Goal: Find contact information: Find contact information

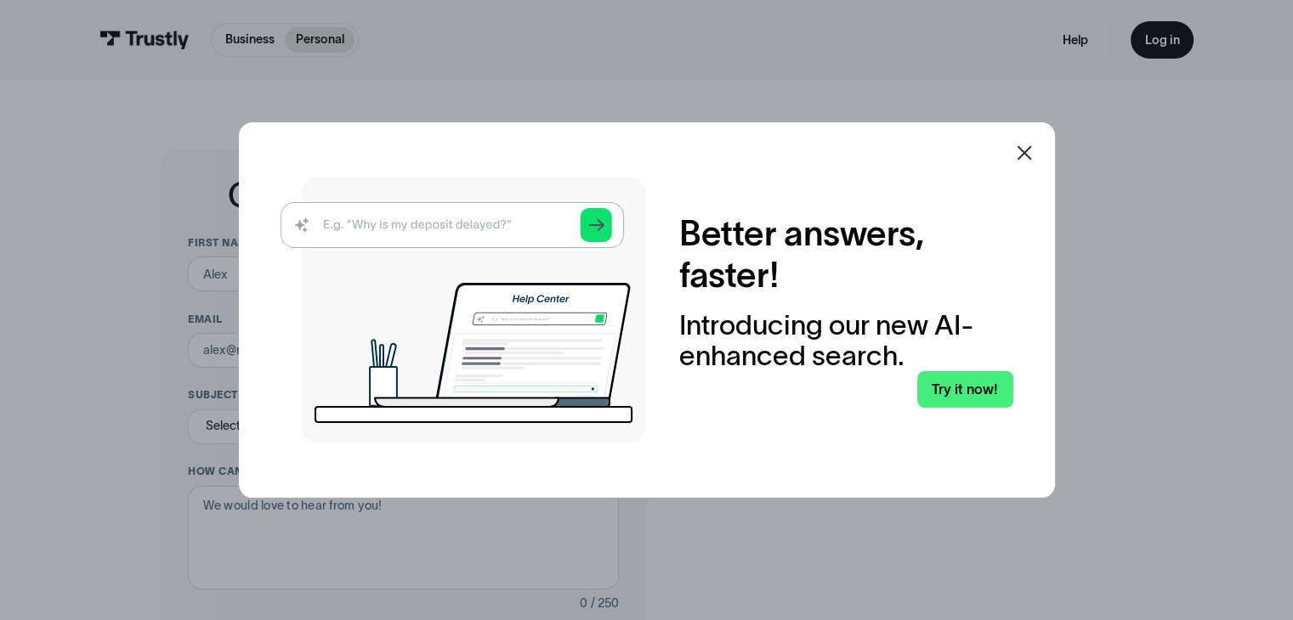
click at [1024, 157] on icon at bounding box center [1023, 152] width 14 height 14
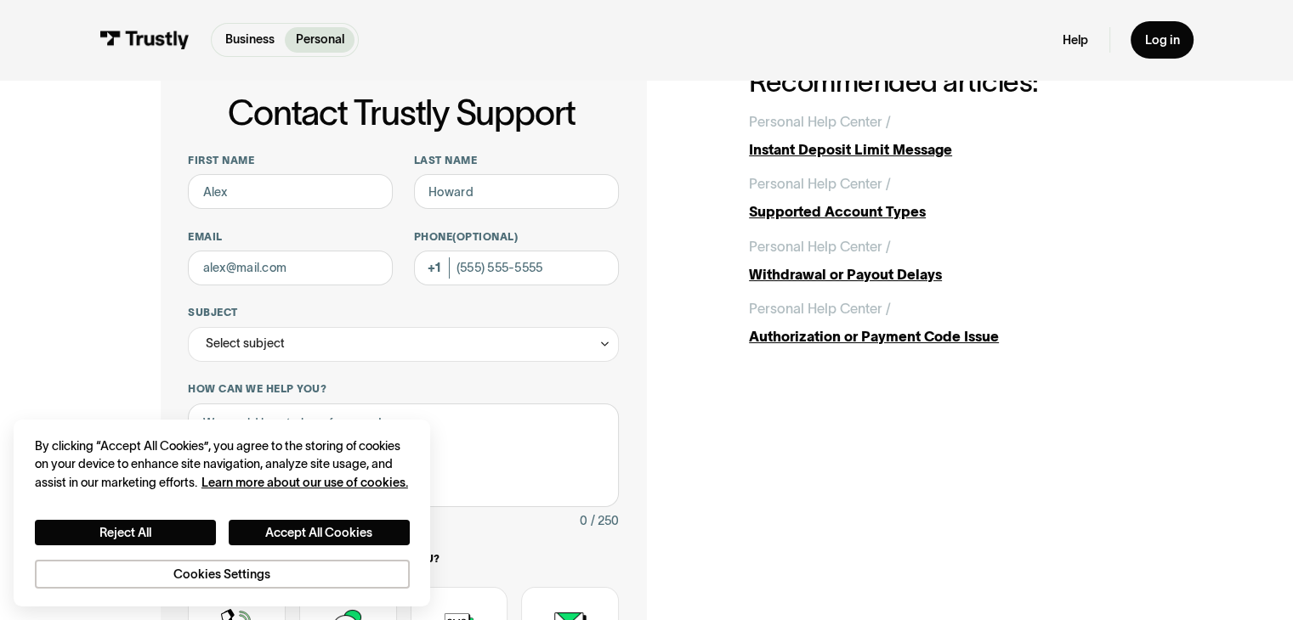
scroll to position [85, 0]
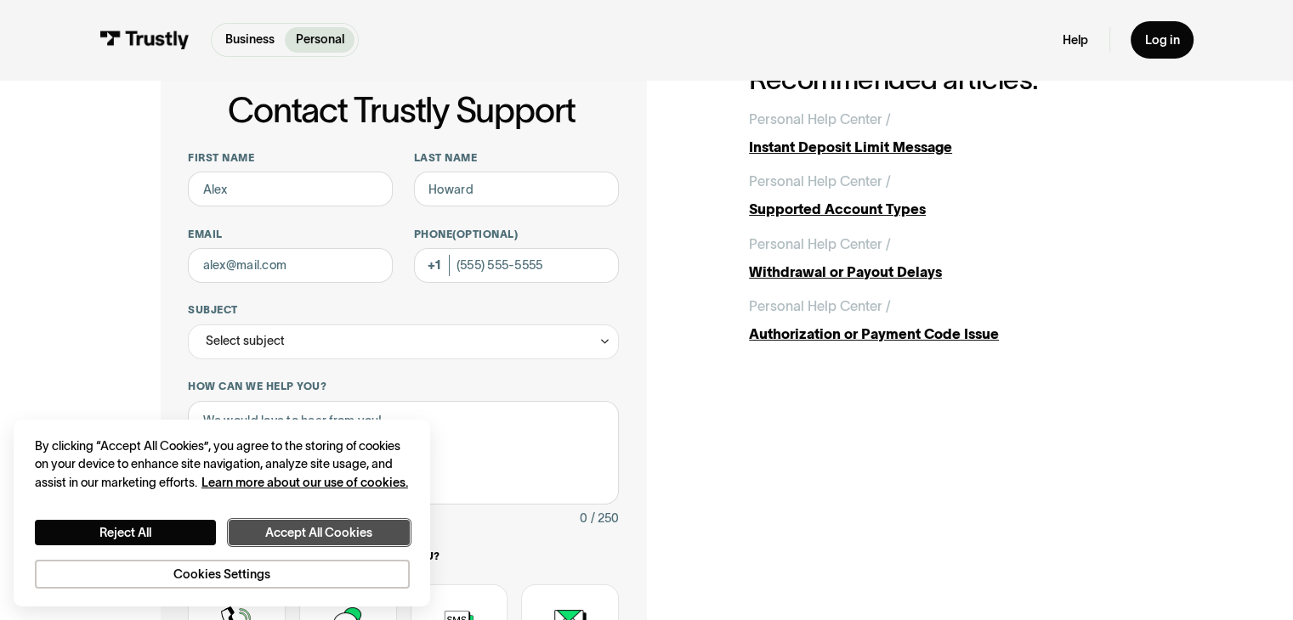
click at [277, 535] on button "Accept All Cookies" at bounding box center [319, 533] width 181 height 26
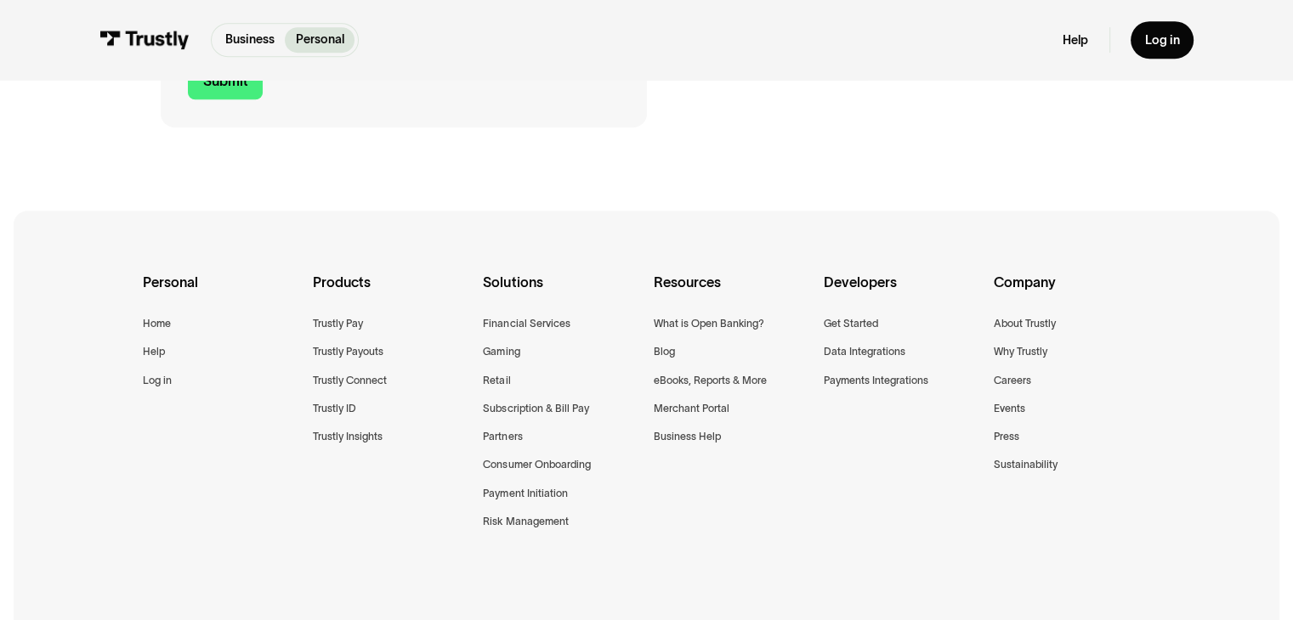
scroll to position [850, 0]
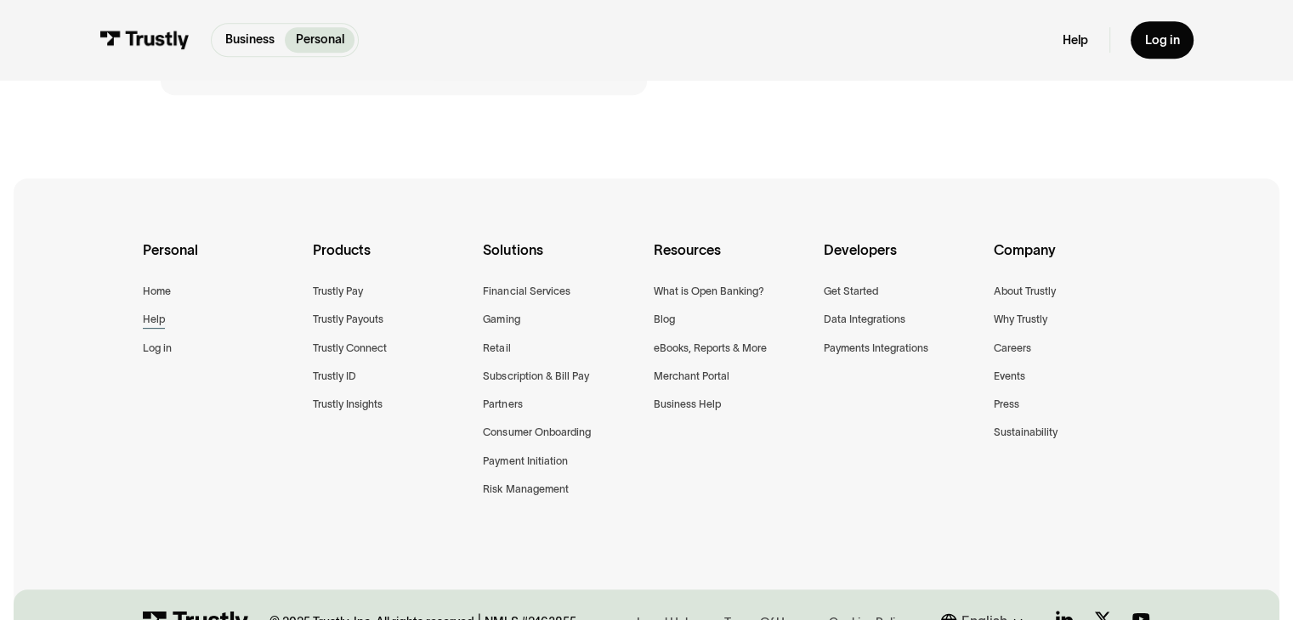
click at [156, 325] on div "Help" at bounding box center [154, 319] width 22 height 18
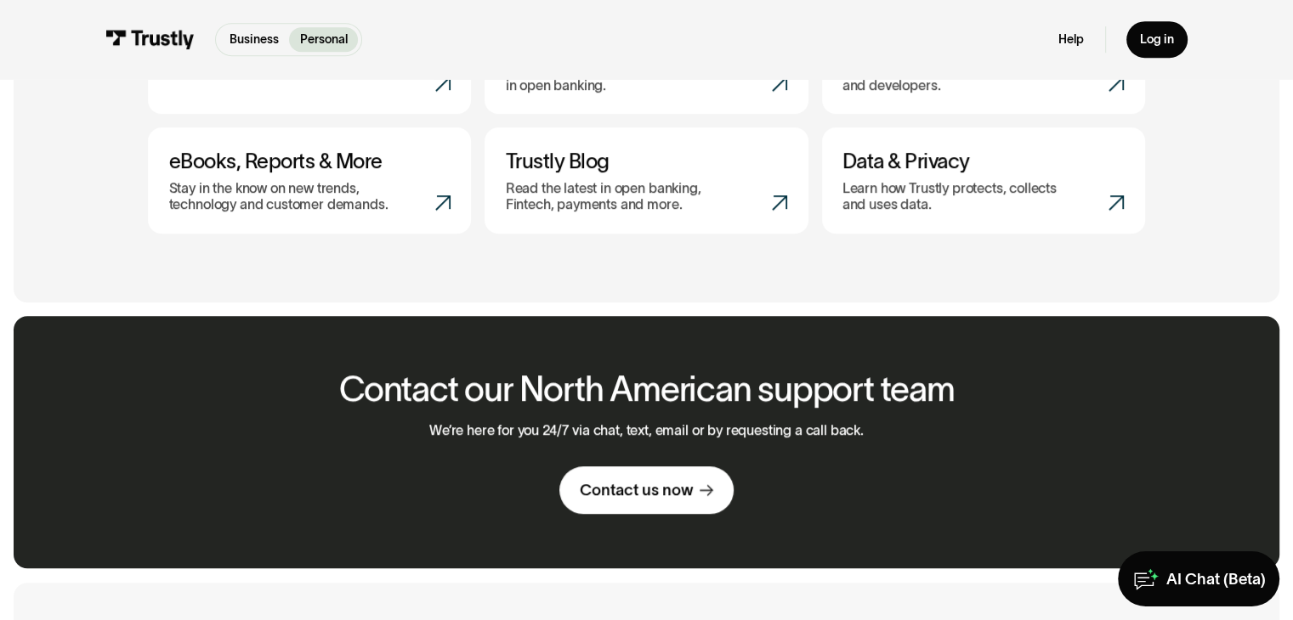
scroll to position [935, 0]
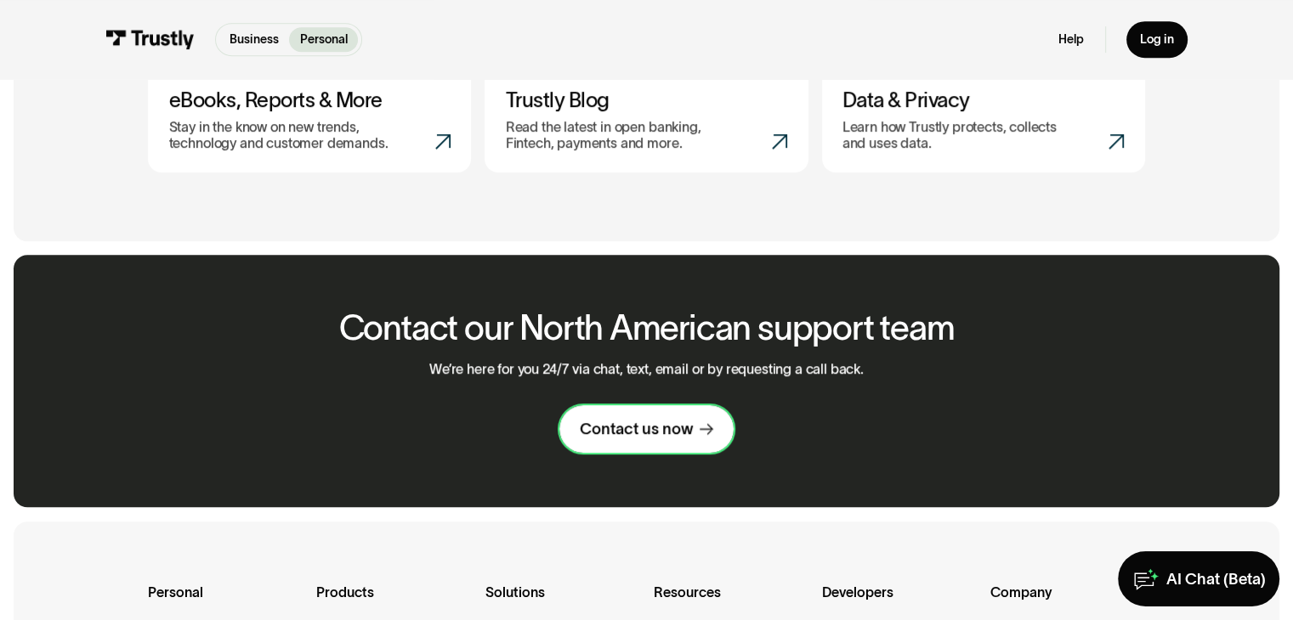
click at [680, 431] on div "Contact us now" at bounding box center [636, 429] width 113 height 20
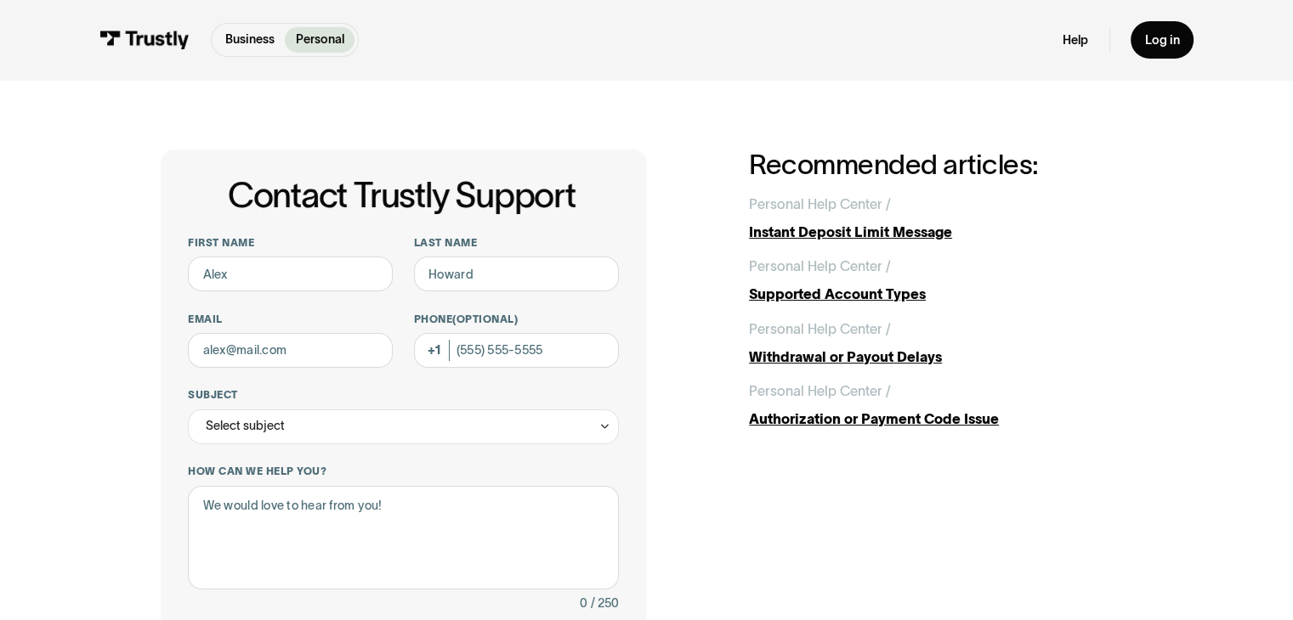
scroll to position [255, 0]
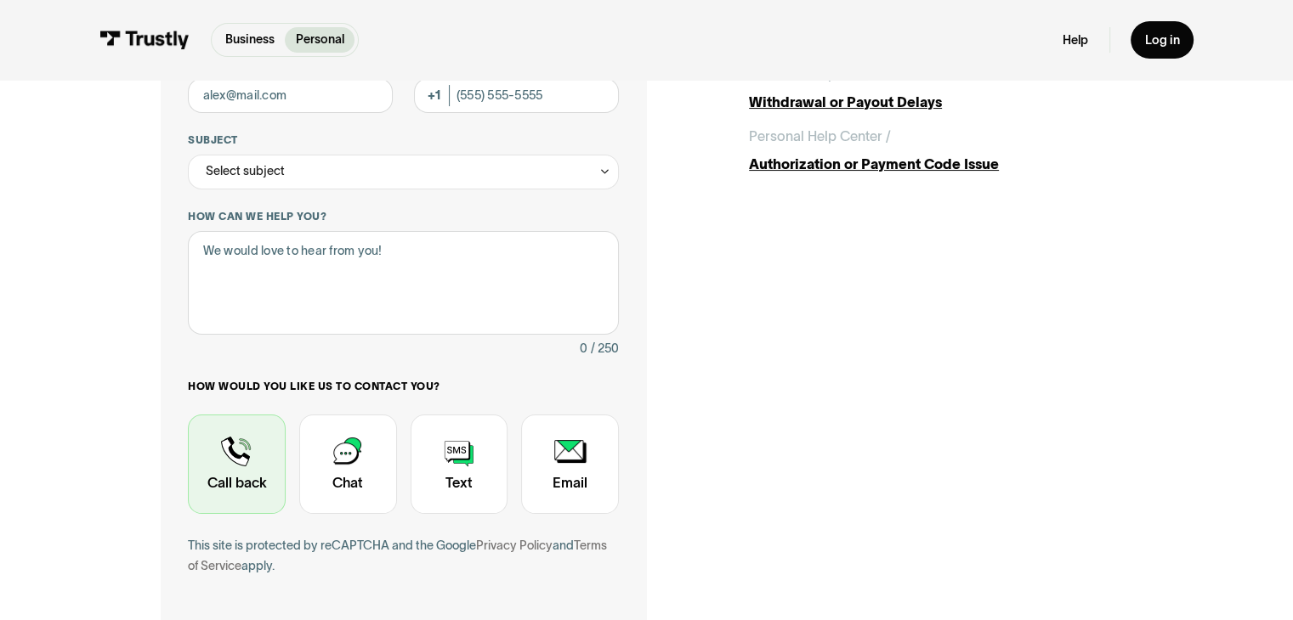
click at [261, 472] on div "Contact Trustly Support" at bounding box center [237, 465] width 98 height 100
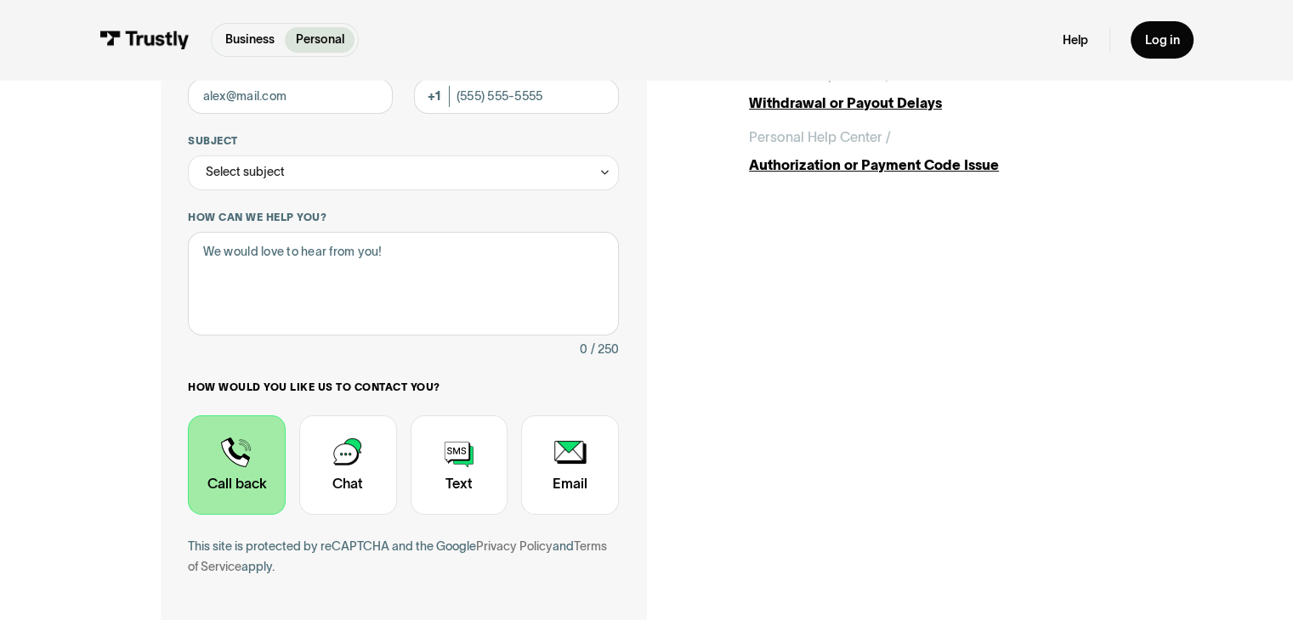
scroll to position [0, 0]
